Goal: Transaction & Acquisition: Purchase product/service

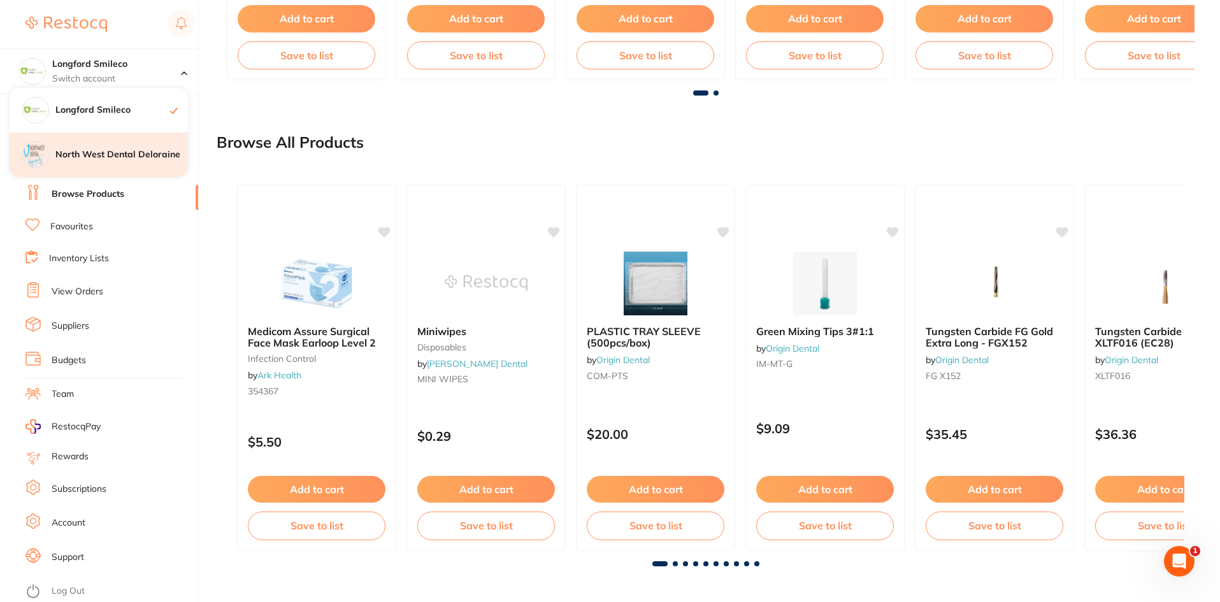
scroll to position [354, 0]
click at [119, 157] on h4 "North West Dental Deloraine" at bounding box center [121, 154] width 132 height 13
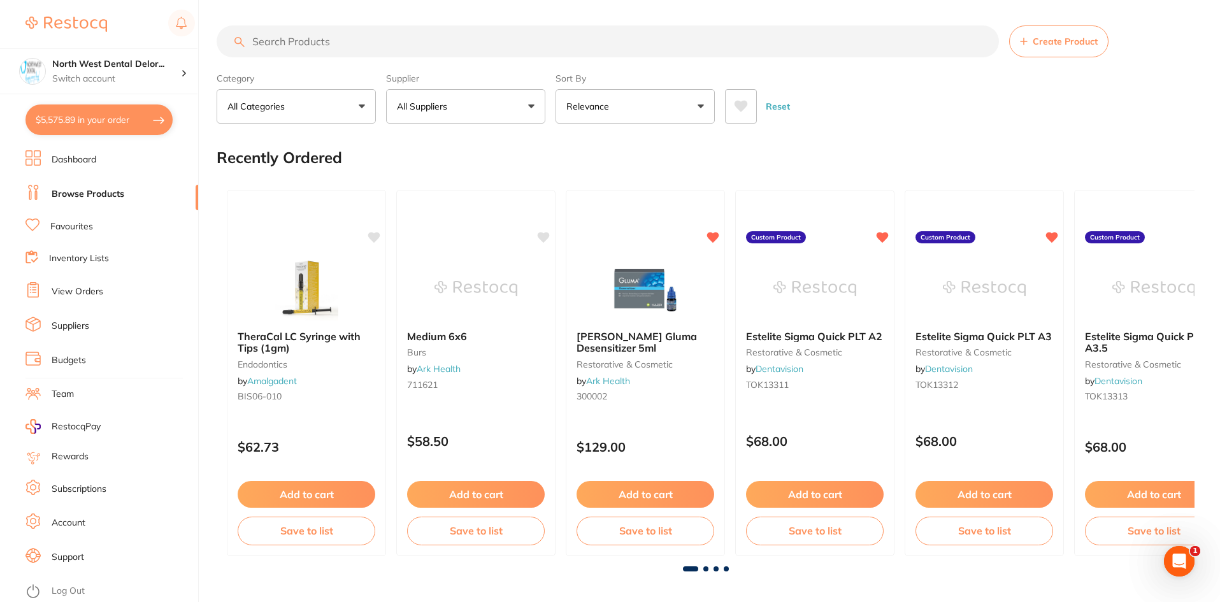
click at [62, 116] on button "$5,575.89 in your order" at bounding box center [98, 119] width 147 height 31
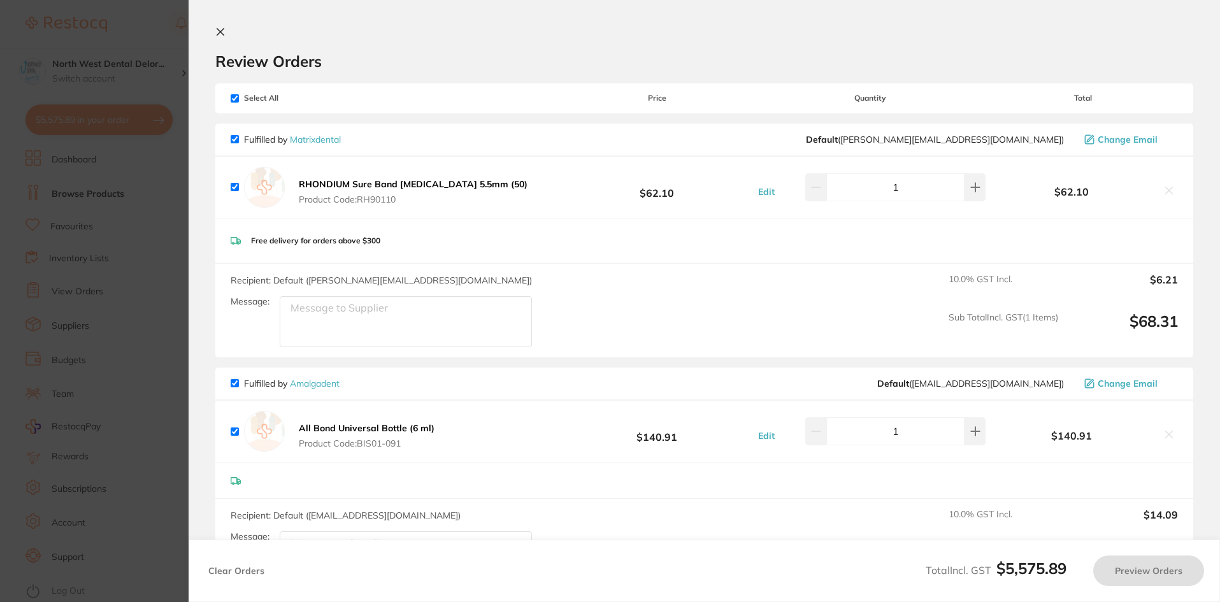
checkbox input "true"
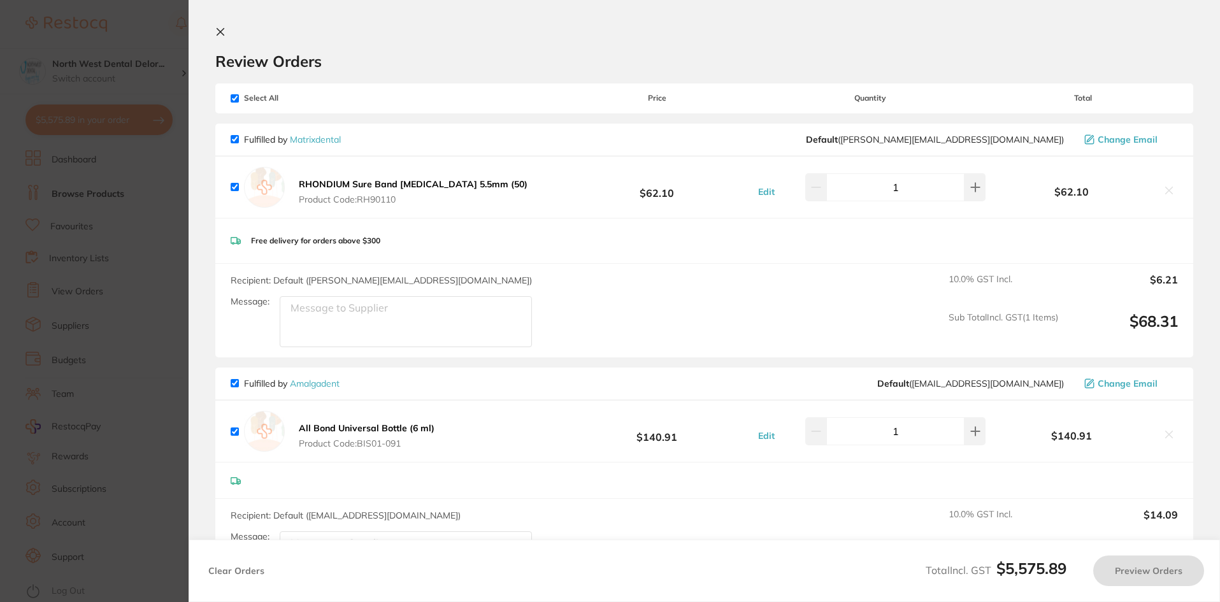
checkbox input "true"
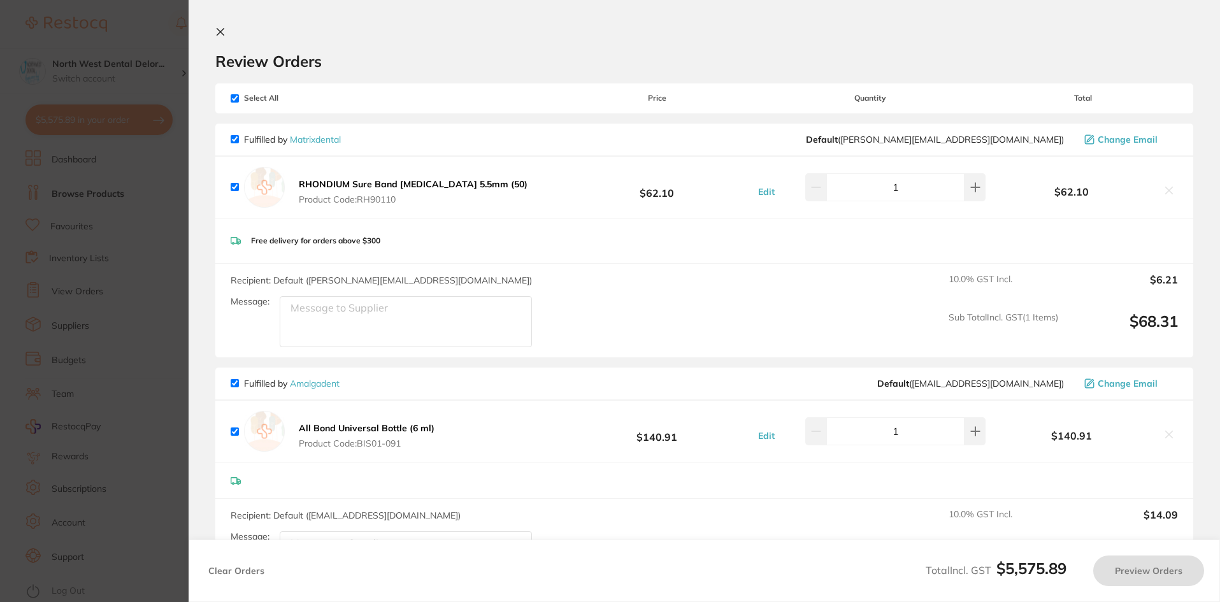
checkbox input "true"
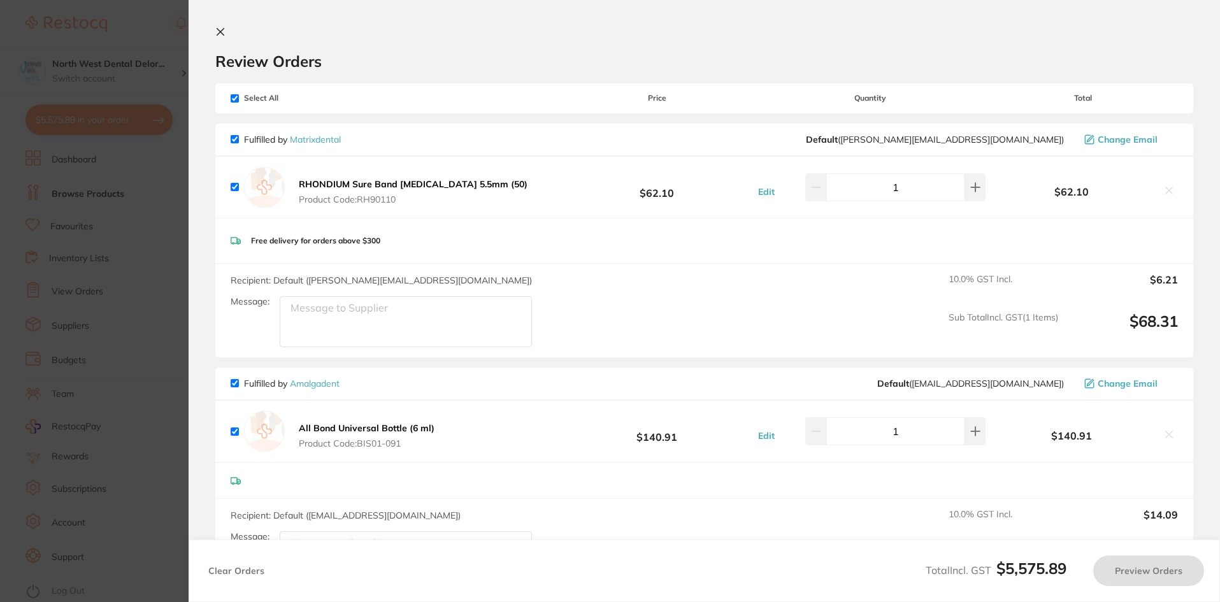
checkbox input "true"
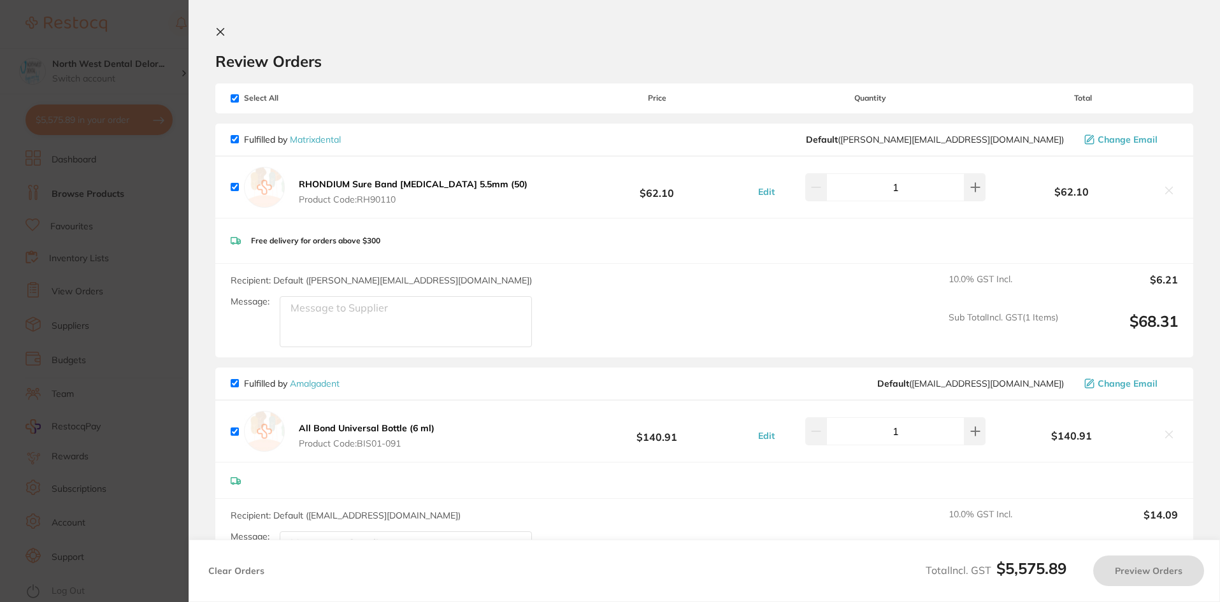
checkbox input "true"
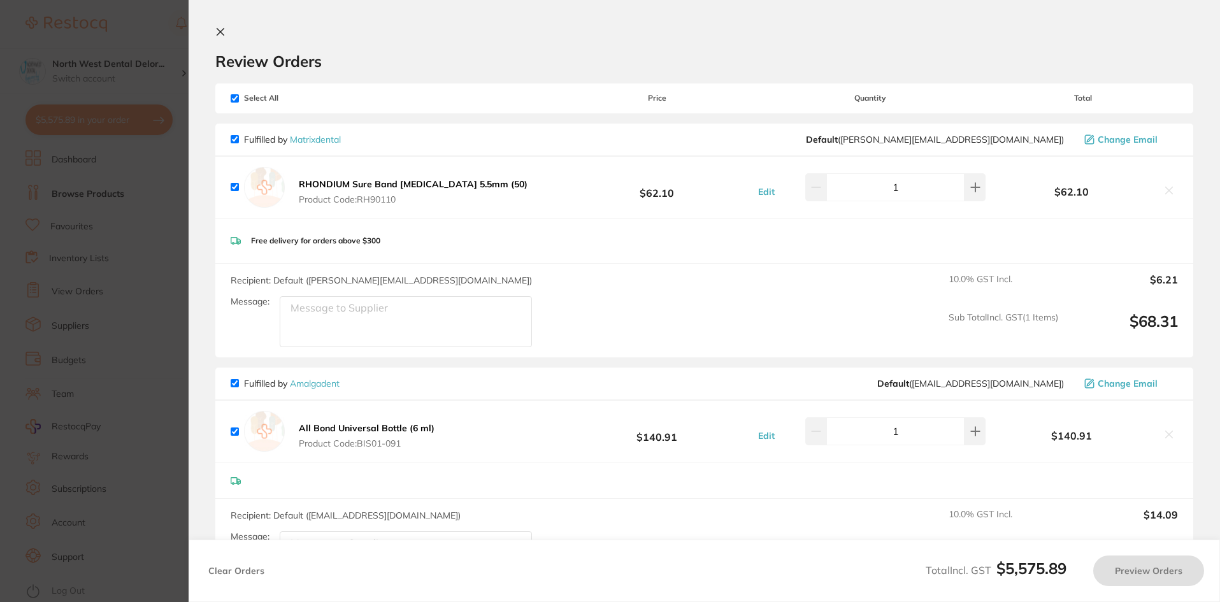
checkbox input "true"
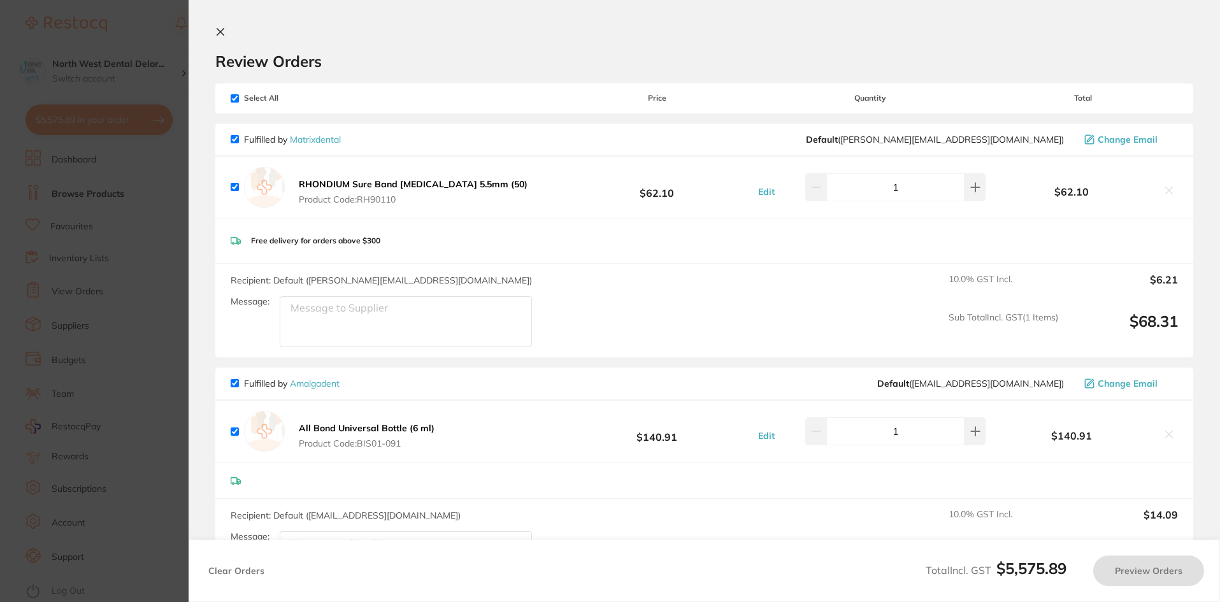
checkbox input "true"
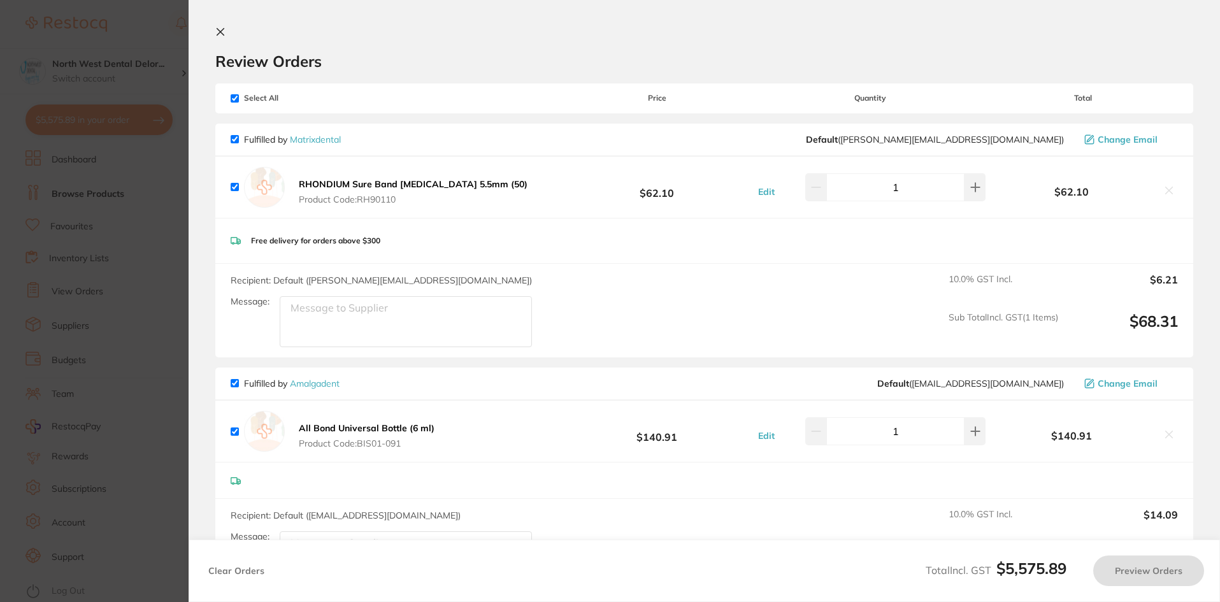
checkbox input "true"
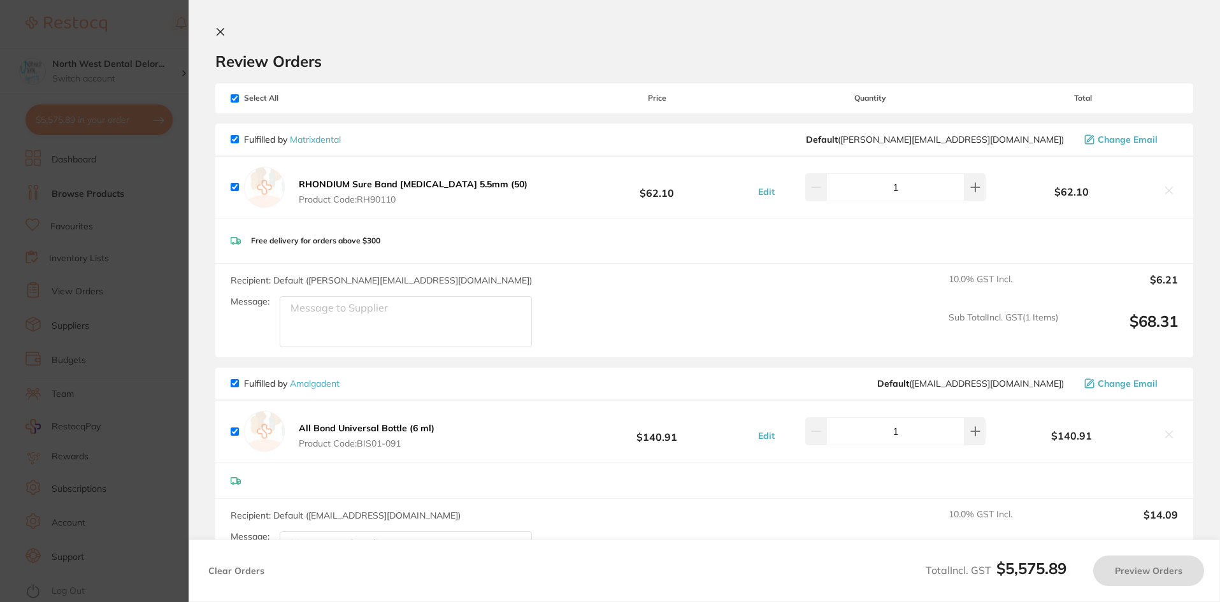
checkbox input "true"
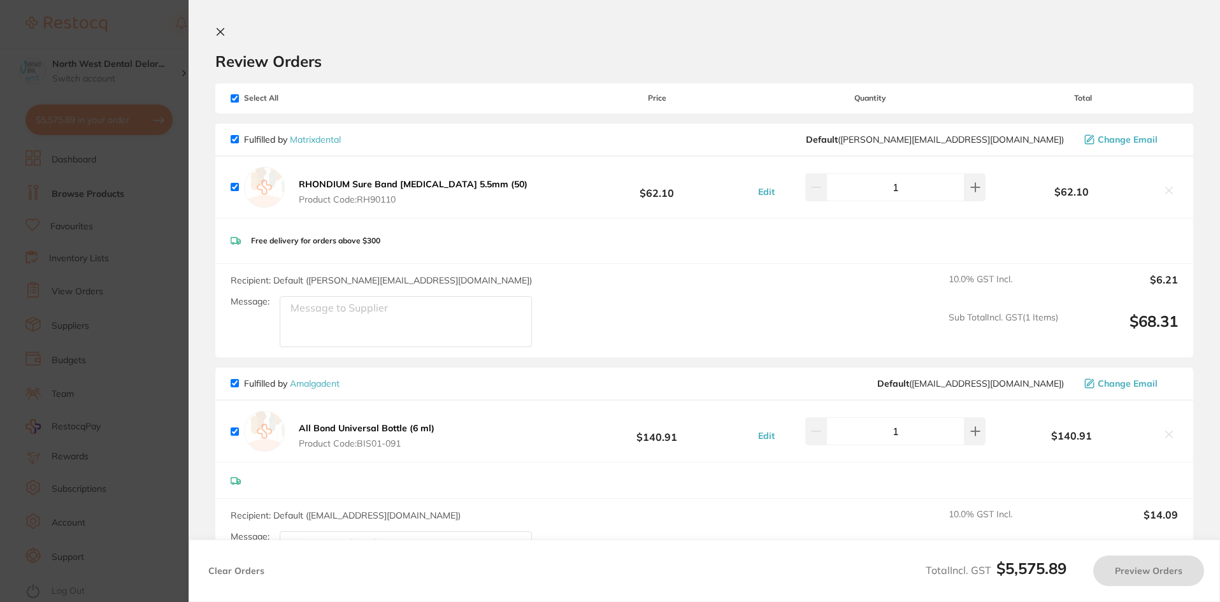
checkbox input "true"
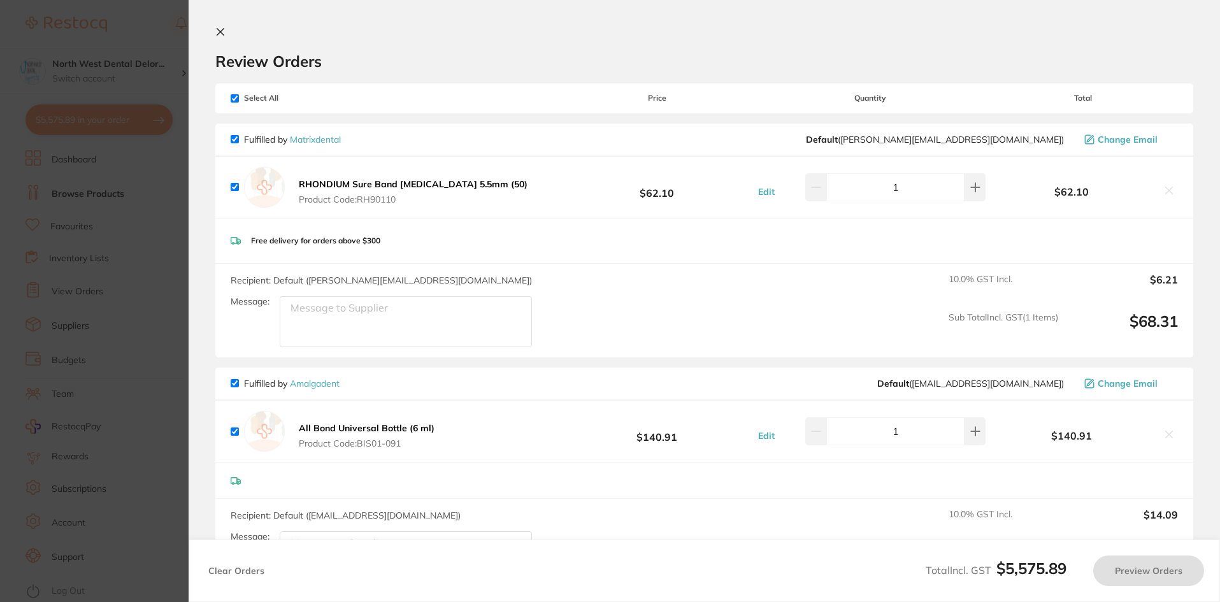
checkbox input "true"
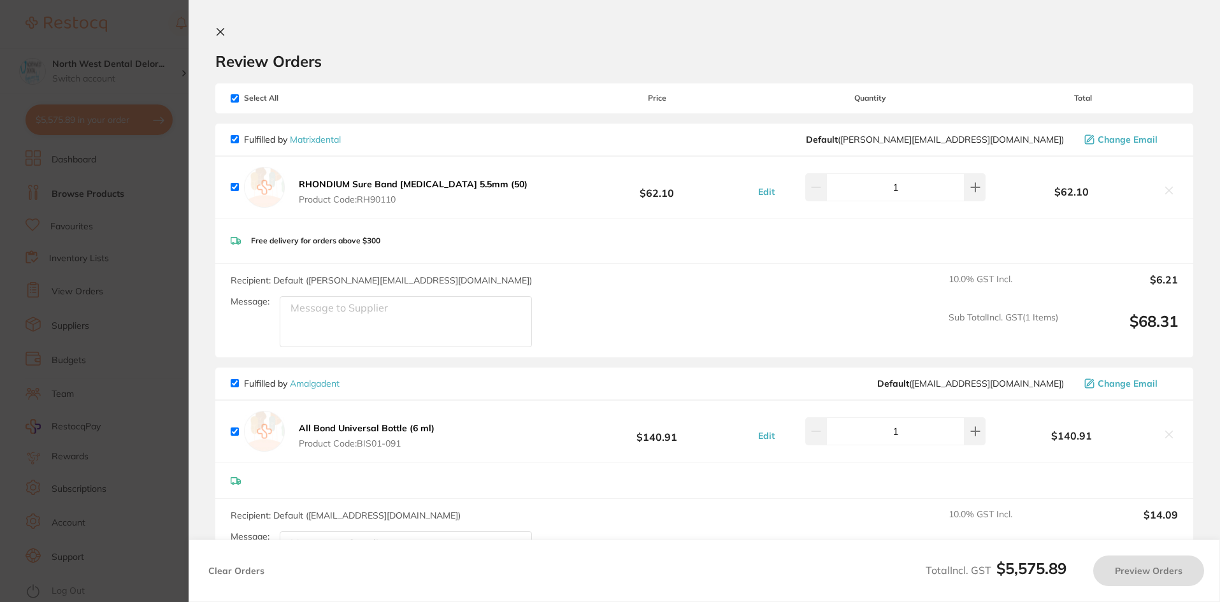
checkbox input "true"
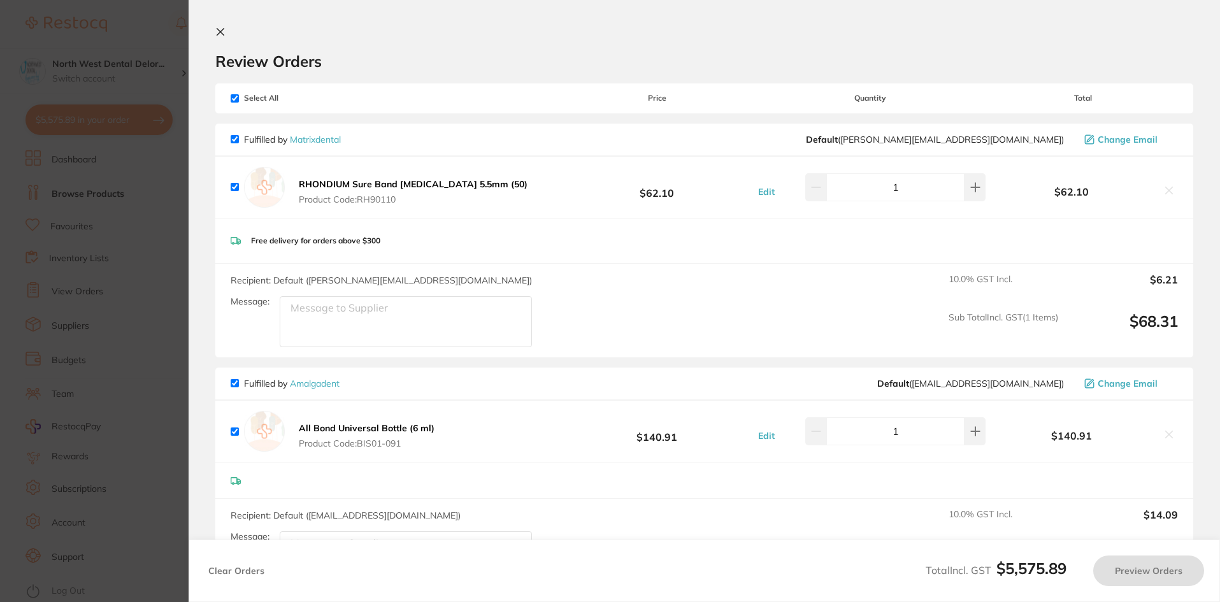
checkbox input "true"
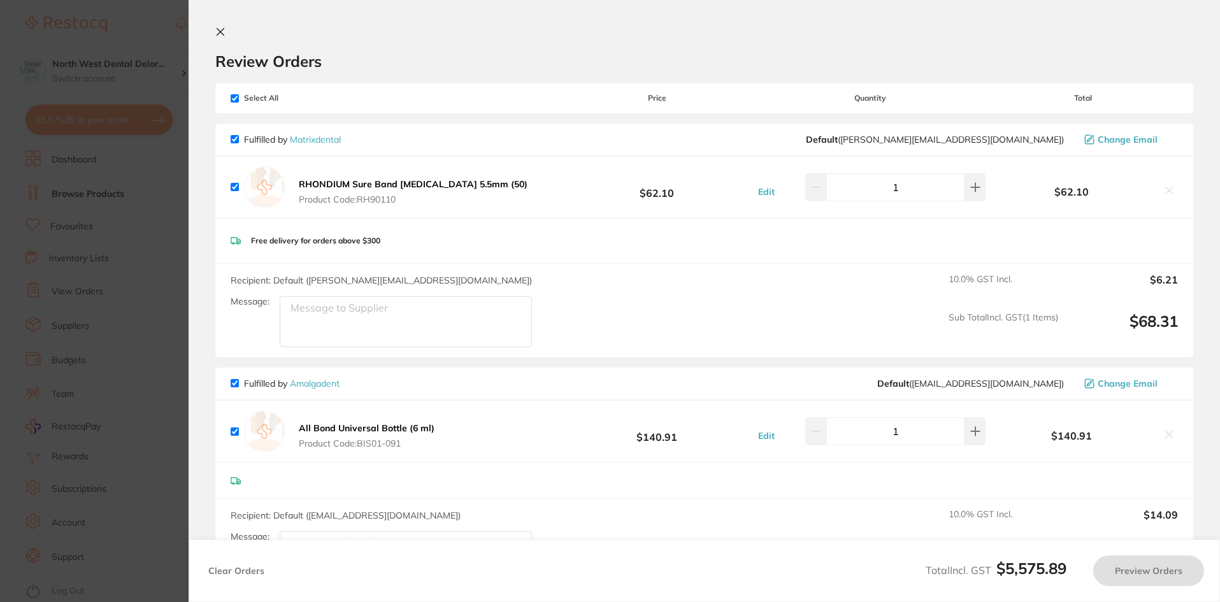
checkbox input "true"
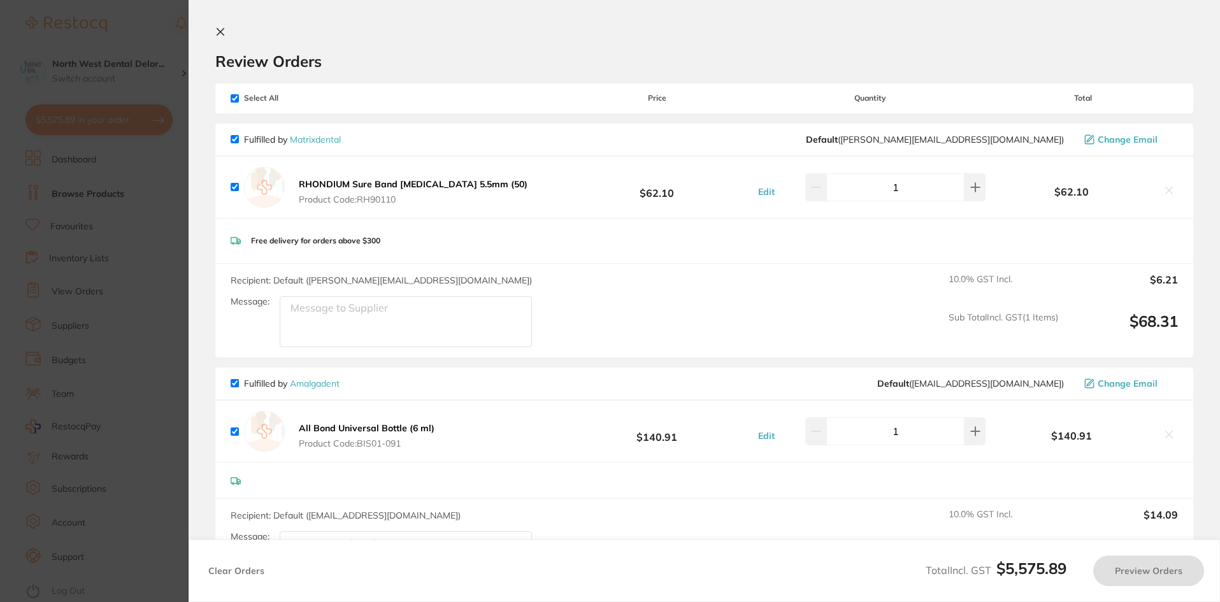
checkbox input "true"
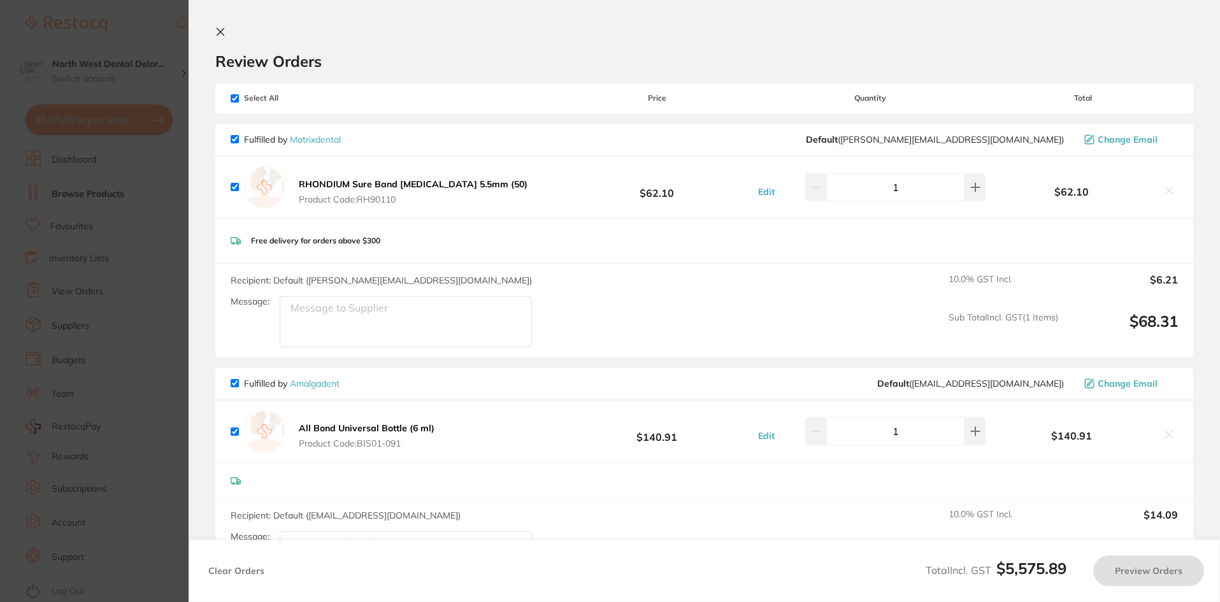
checkbox input "true"
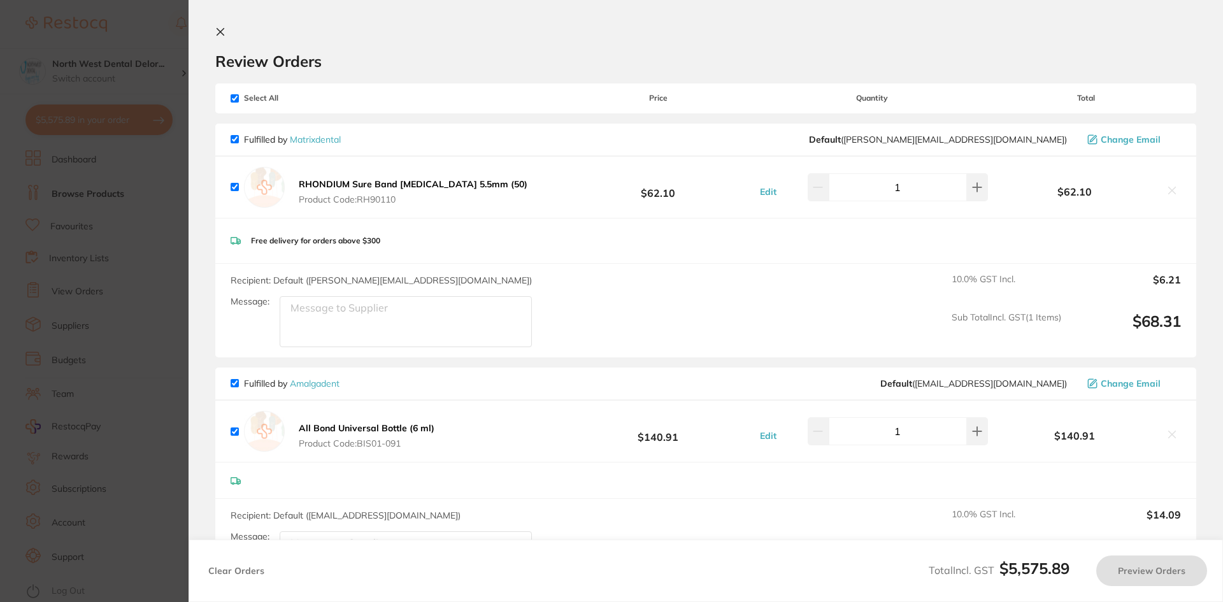
checkbox input "true"
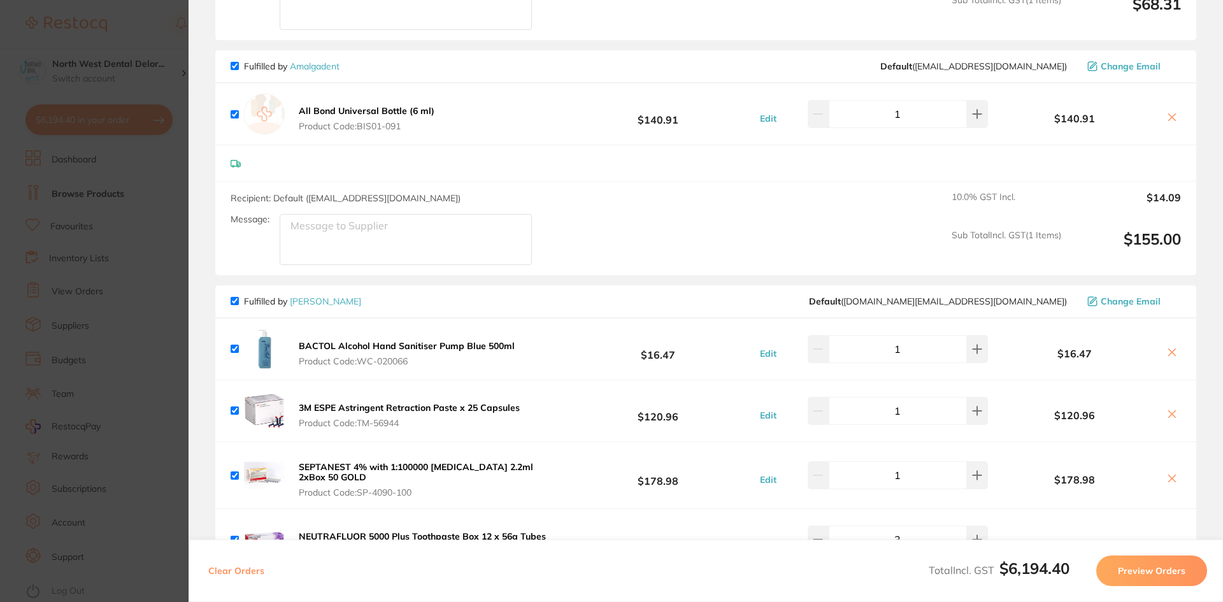
scroll to position [318, 0]
click at [73, 290] on section "Update RRP Set your pre negotiated price for this item. Item Agreed RRP (excl. …" at bounding box center [611, 301] width 1223 height 602
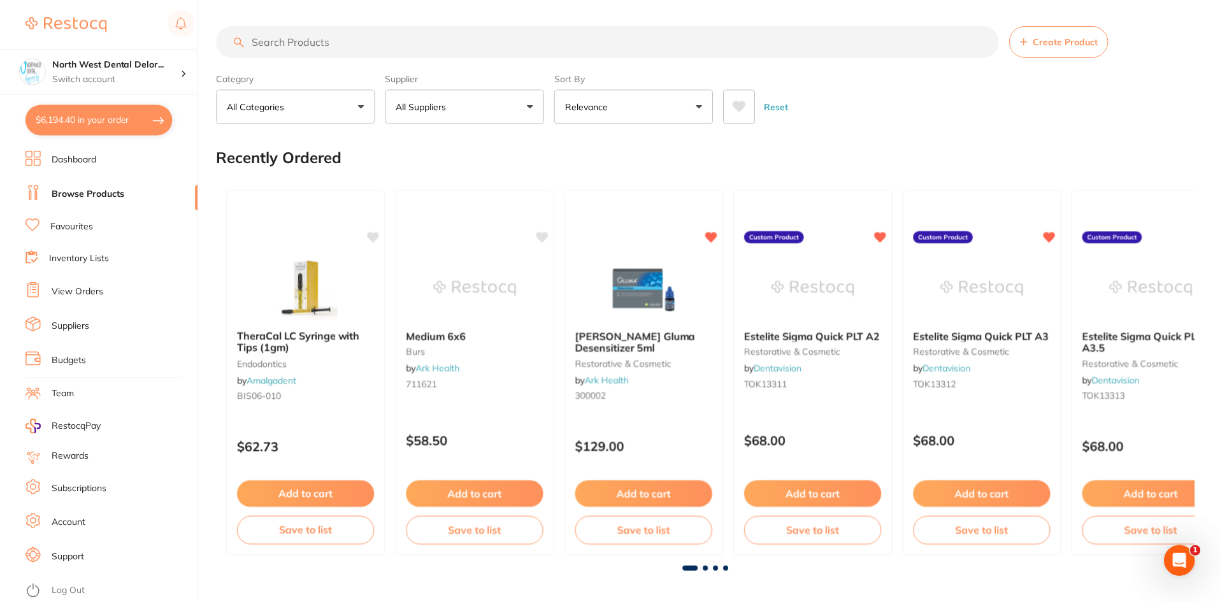
scroll to position [2, 0]
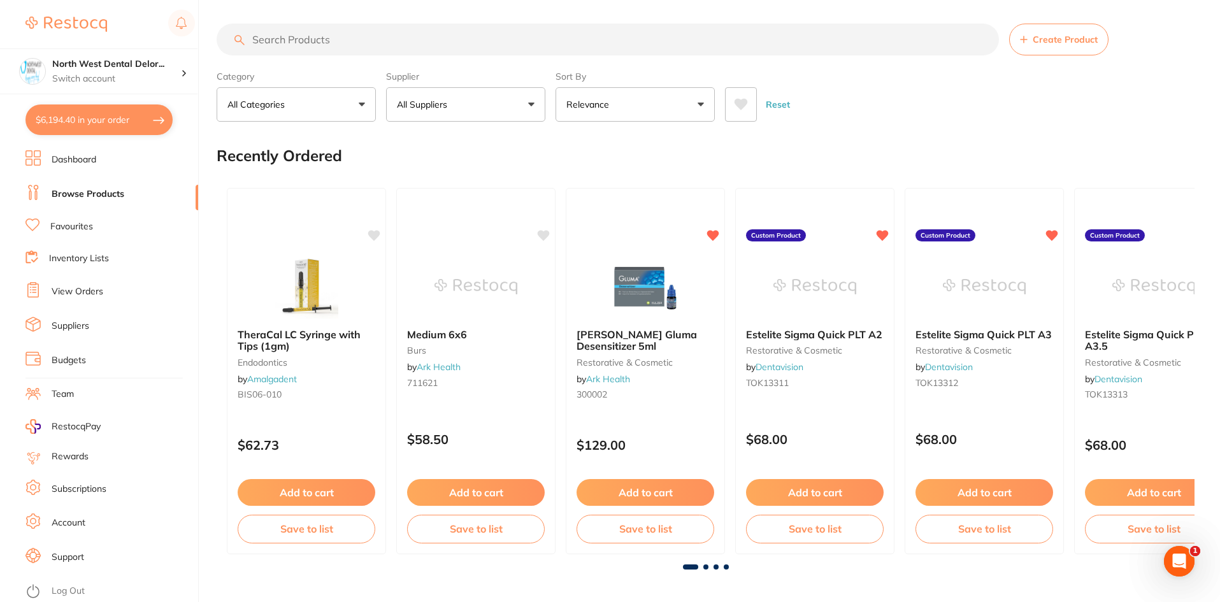
click at [73, 290] on link "View Orders" at bounding box center [78, 291] width 52 height 13
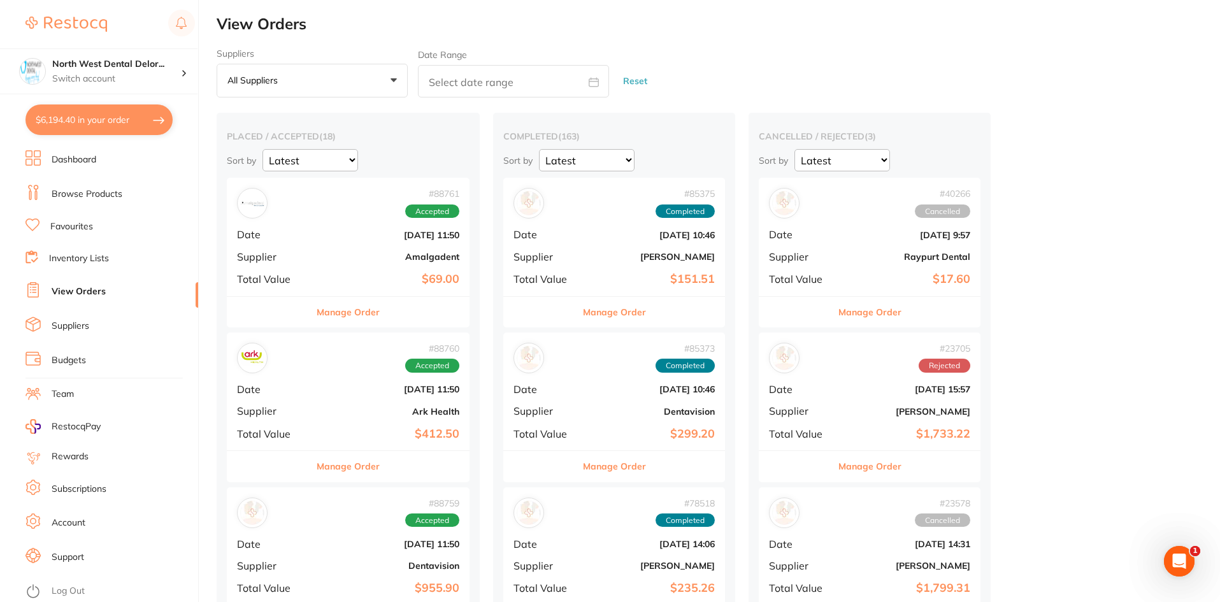
click at [81, 226] on link "Favourites" at bounding box center [71, 226] width 43 height 13
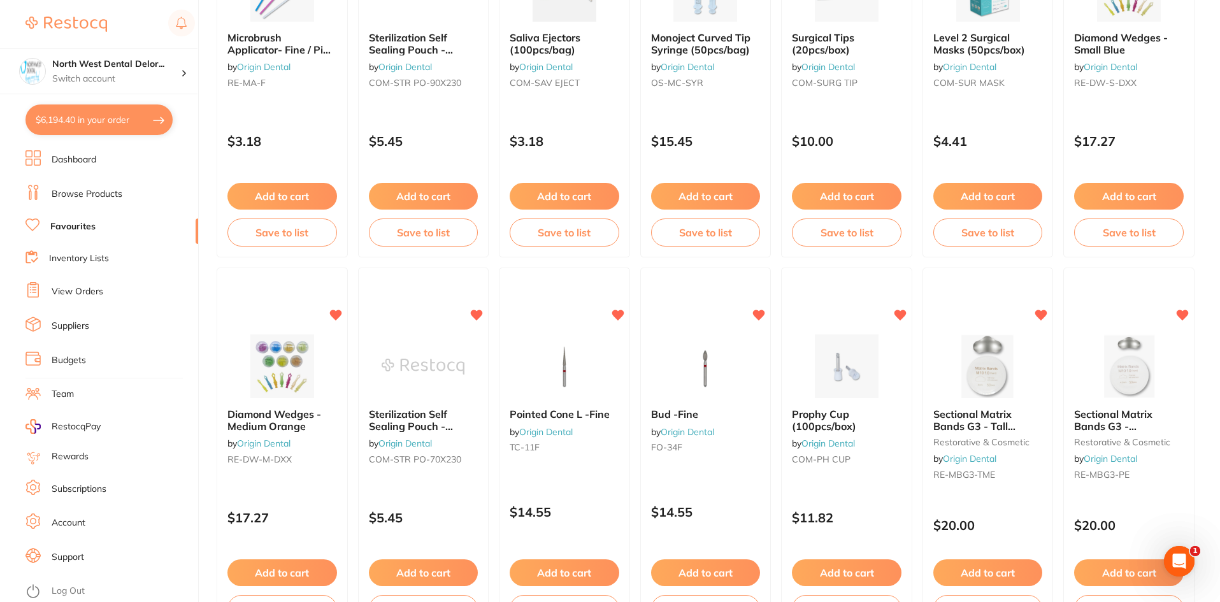
scroll to position [636, 0]
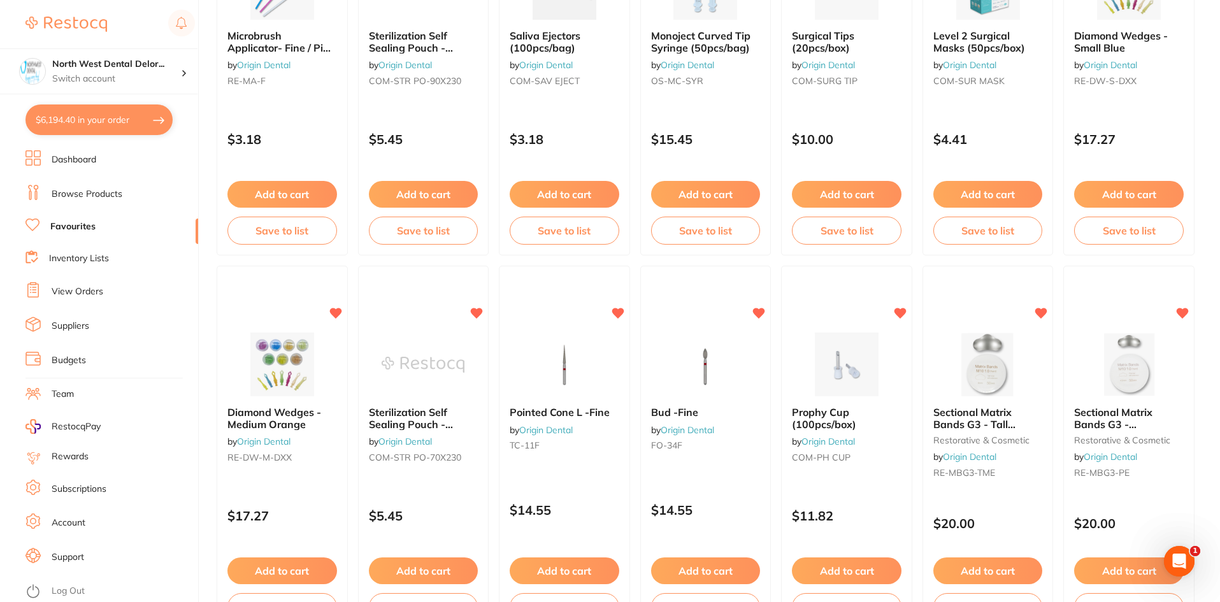
click at [79, 199] on link "Browse Products" at bounding box center [87, 194] width 71 height 13
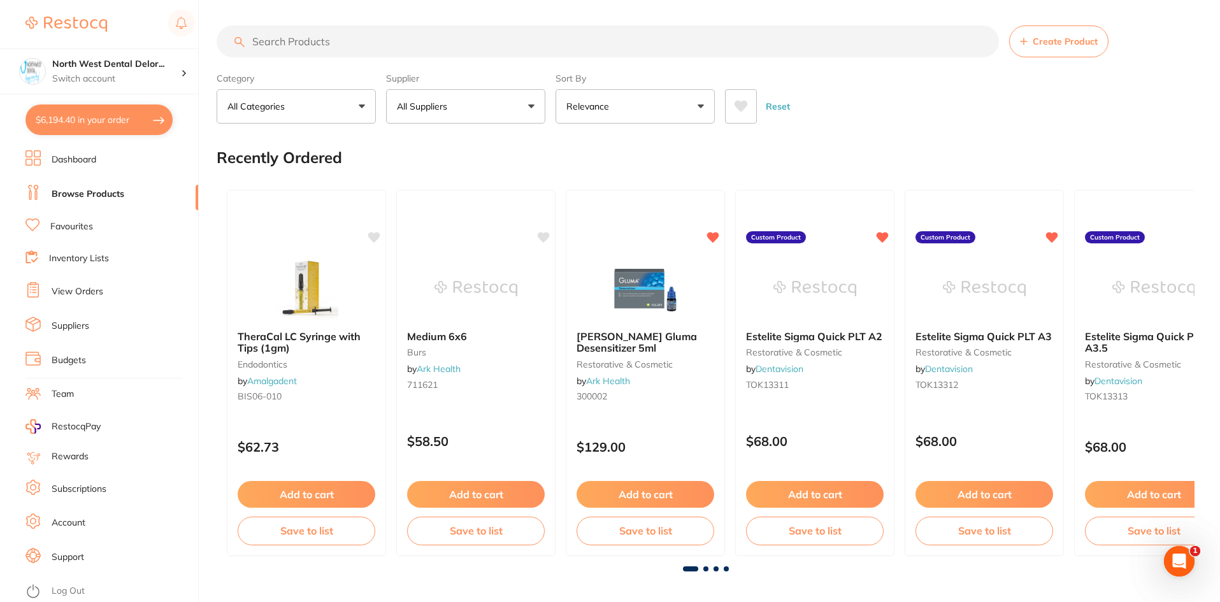
click at [286, 44] on input "search" at bounding box center [608, 41] width 782 height 32
type input "bond"
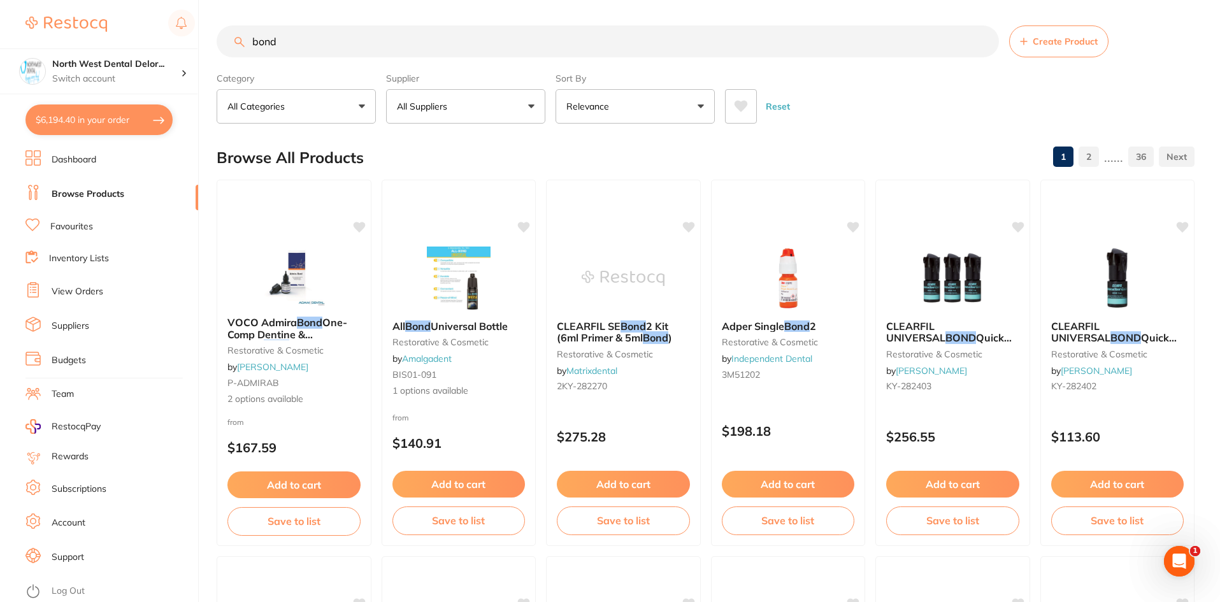
click at [427, 99] on button "All Suppliers" at bounding box center [465, 106] width 159 height 34
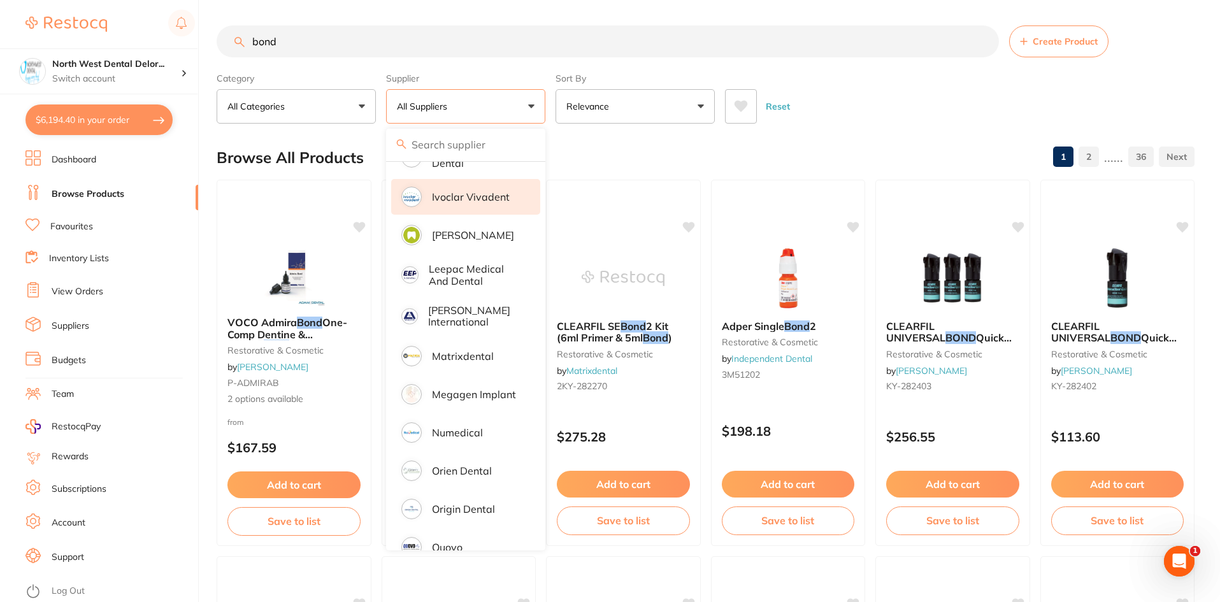
scroll to position [701, 0]
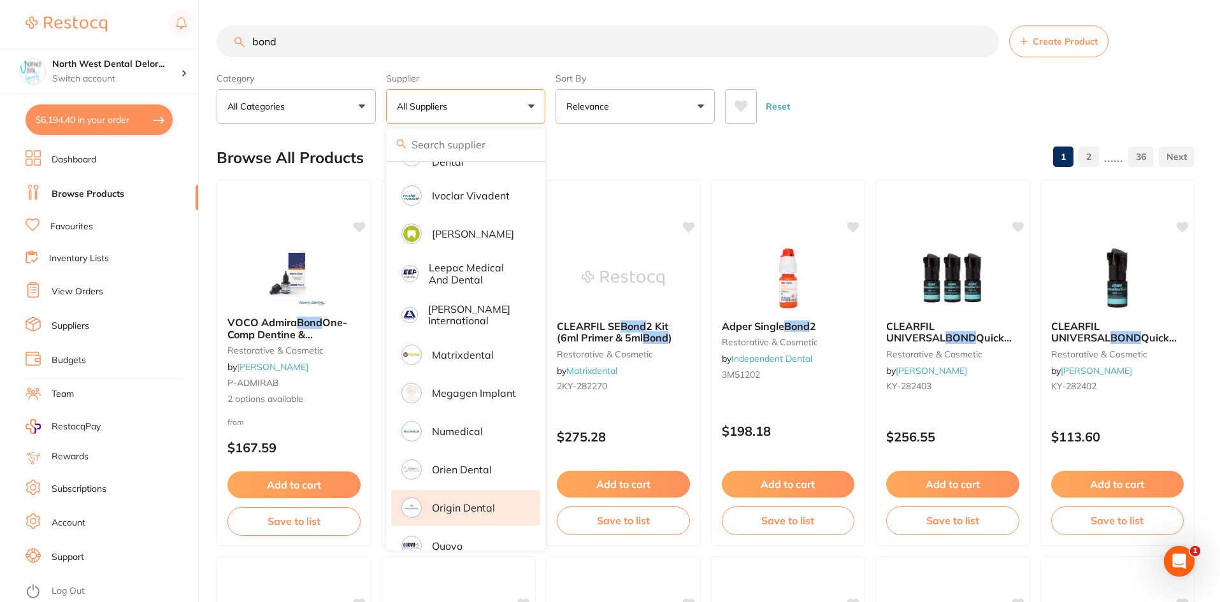
click at [457, 502] on p "Origin Dental" at bounding box center [463, 507] width 63 height 11
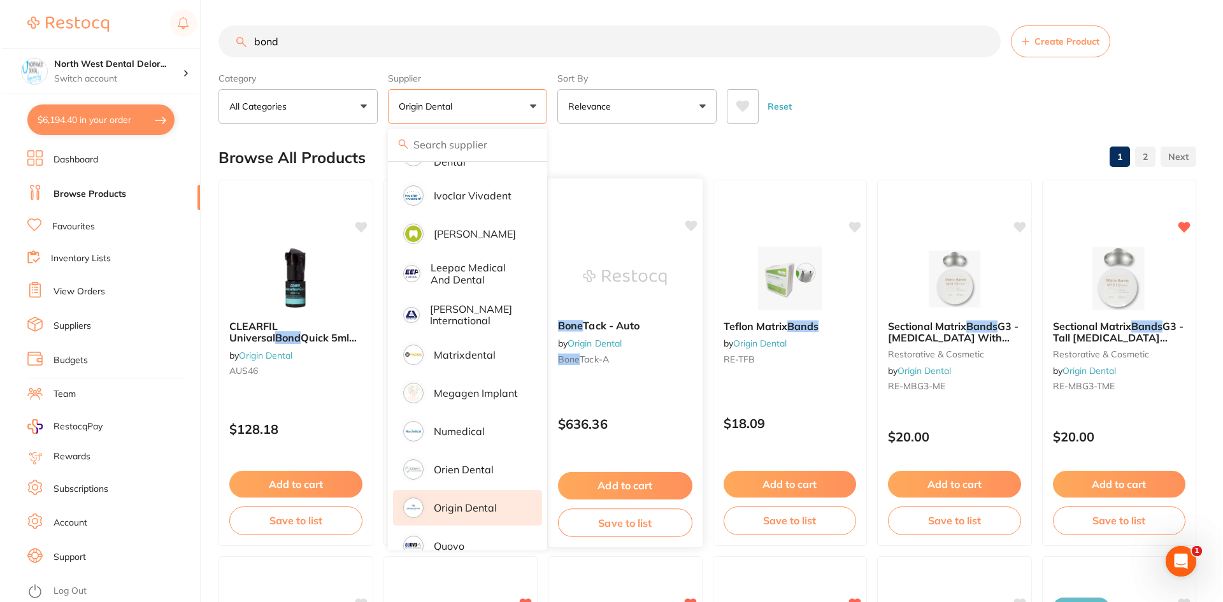
scroll to position [0, 0]
click at [650, 147] on div "Browse All Products 1 2" at bounding box center [706, 157] width 978 height 43
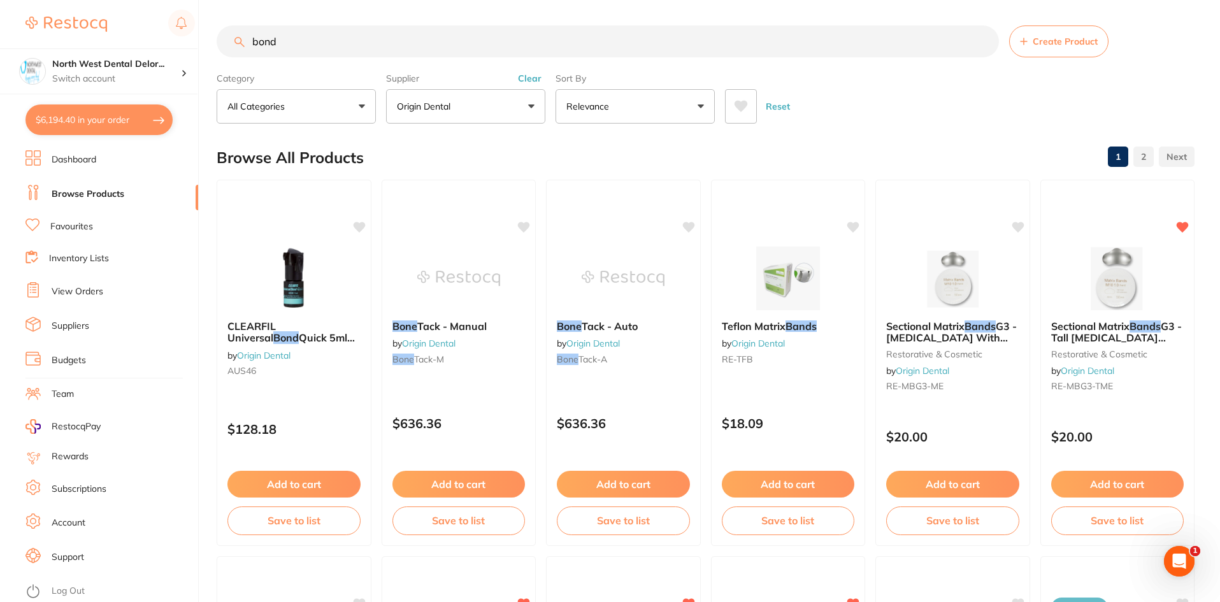
click at [92, 197] on link "Browse Products" at bounding box center [88, 194] width 73 height 13
click at [87, 118] on button "$6,194.40 in your order" at bounding box center [98, 119] width 147 height 31
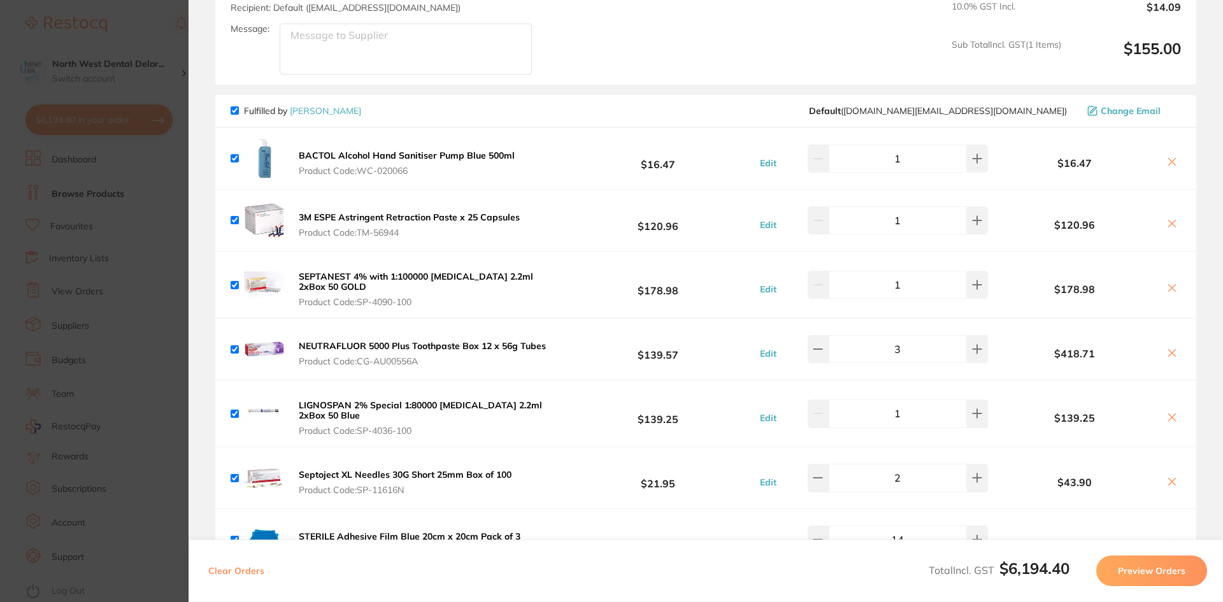
scroll to position [508, 0]
click at [128, 24] on section "Update RRP Set your pre negotiated price for this item. Item Agreed RRP (excl. …" at bounding box center [611, 301] width 1223 height 602
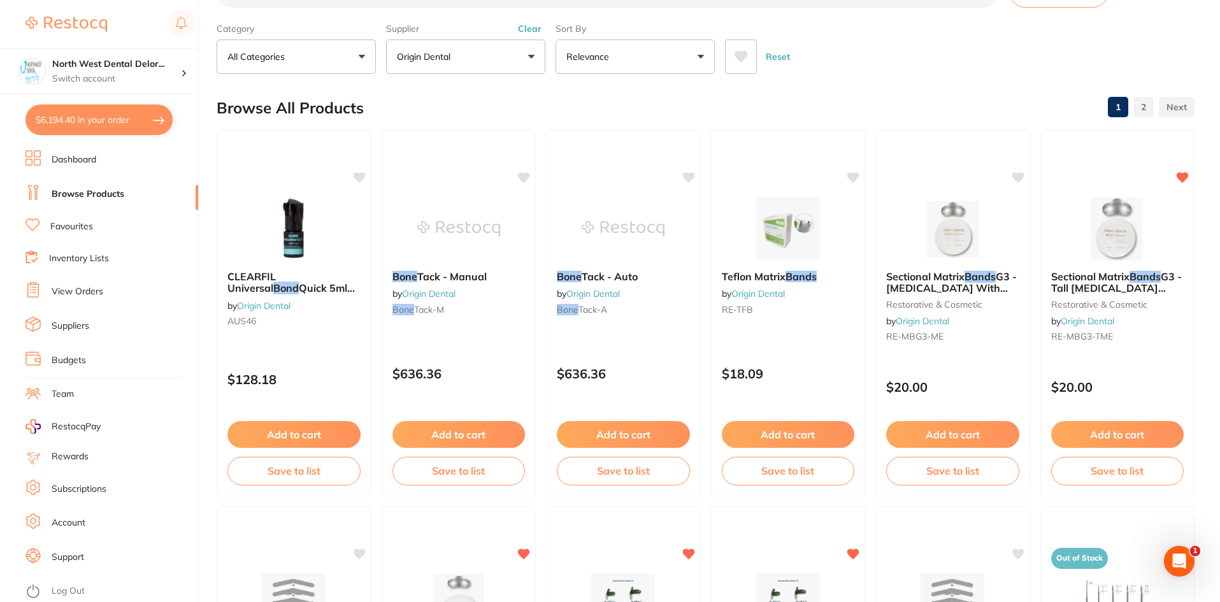
scroll to position [0, 0]
